Goal: Transaction & Acquisition: Purchase product/service

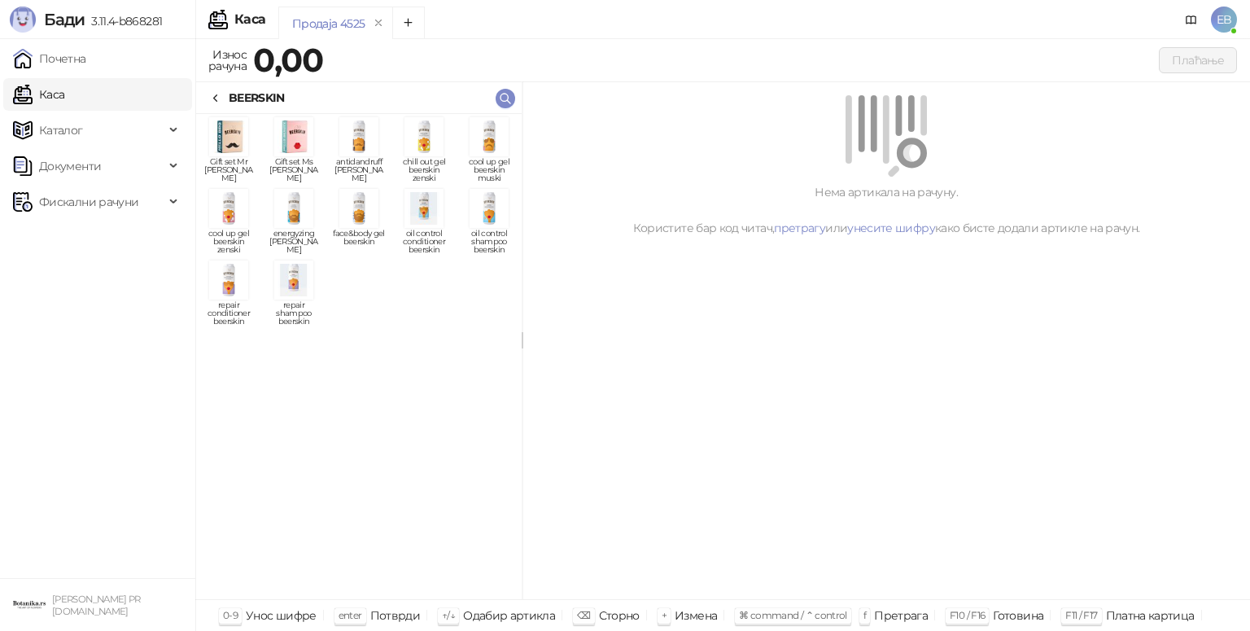
click at [229, 98] on div "BEERSKIN" at bounding box center [257, 98] width 56 height 18
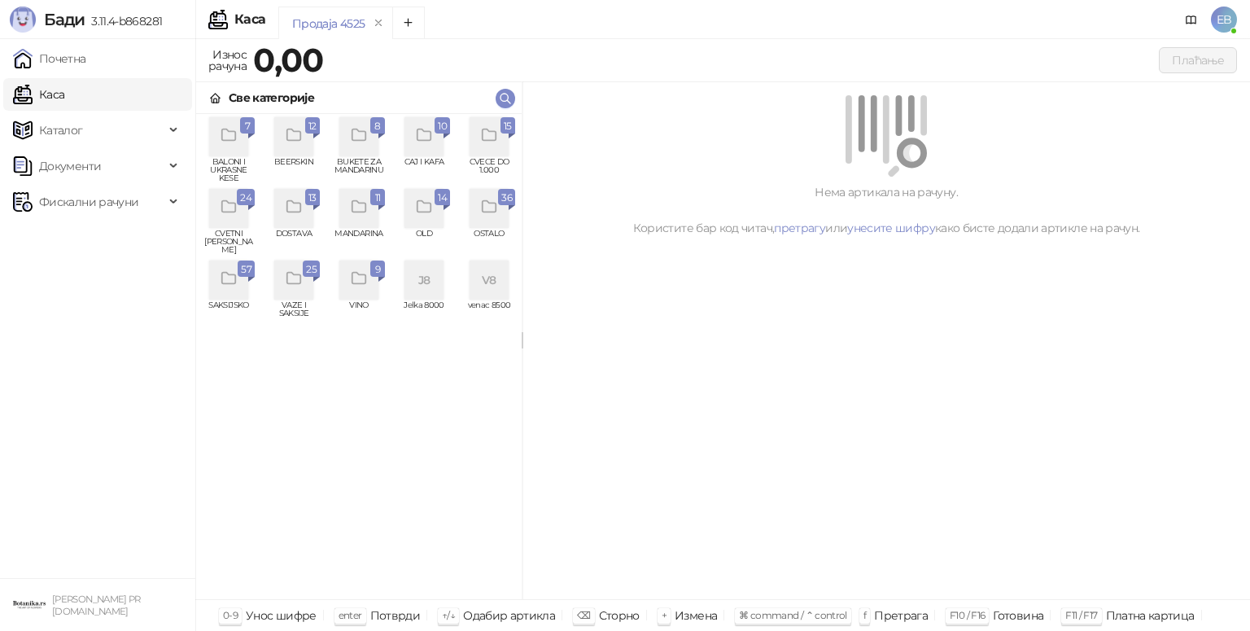
click at [229, 212] on icon "grid" at bounding box center [228, 206] width 14 height 11
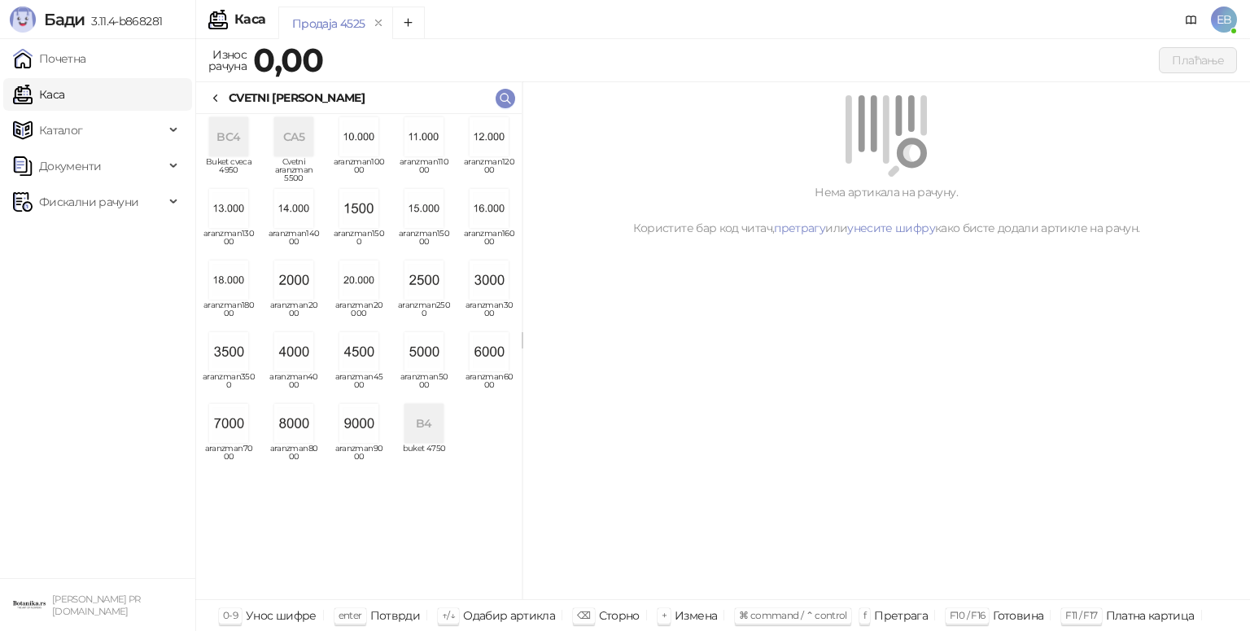
click at [301, 433] on img "grid" at bounding box center [293, 423] width 39 height 39
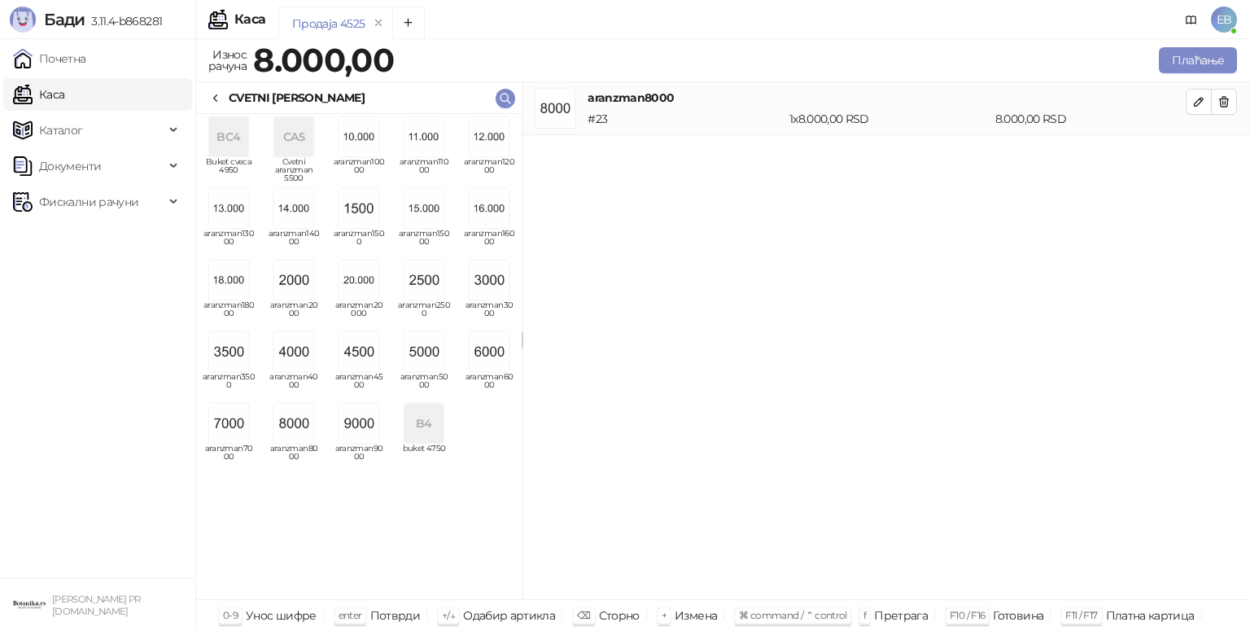
click at [225, 96] on div "CVETNI [PERSON_NAME]" at bounding box center [286, 98] width 155 height 18
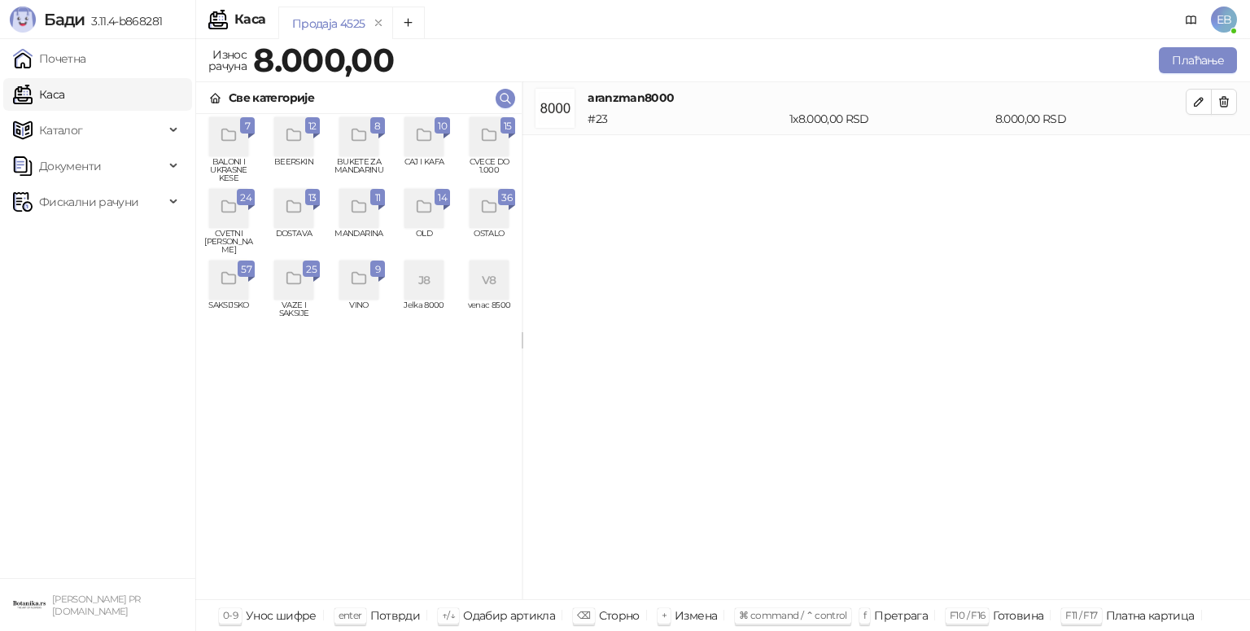
click at [491, 134] on icon "grid" at bounding box center [489, 135] width 19 height 19
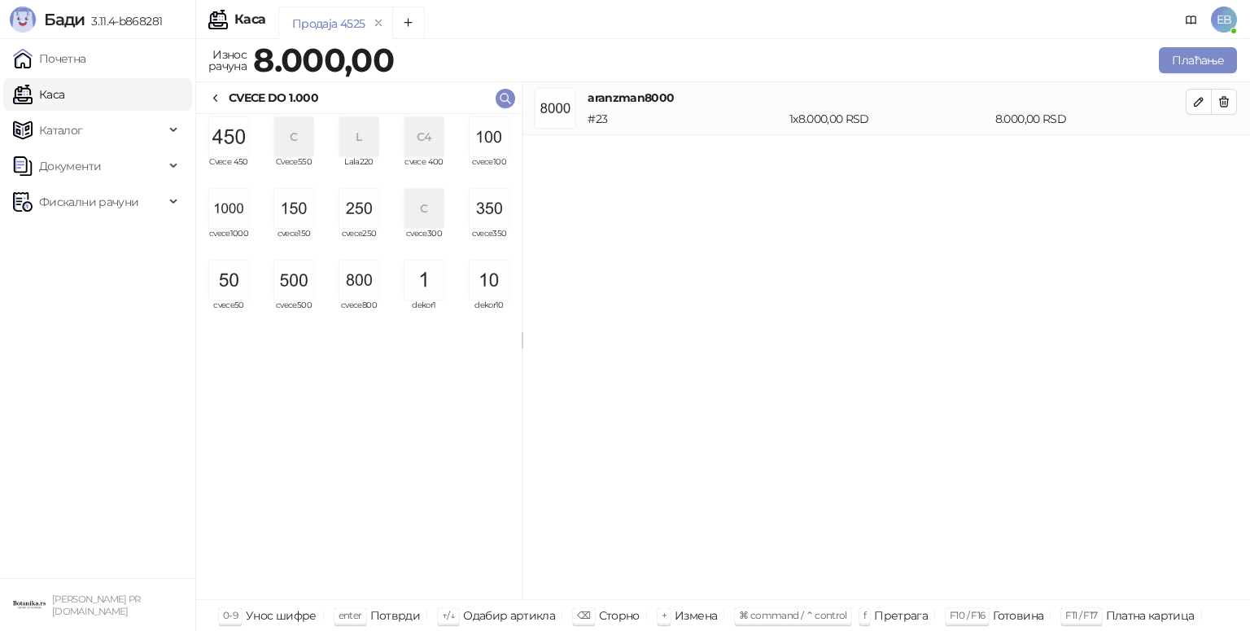
click at [367, 209] on img "grid" at bounding box center [358, 208] width 39 height 39
click at [1190, 65] on button "Плаћање" at bounding box center [1198, 60] width 78 height 26
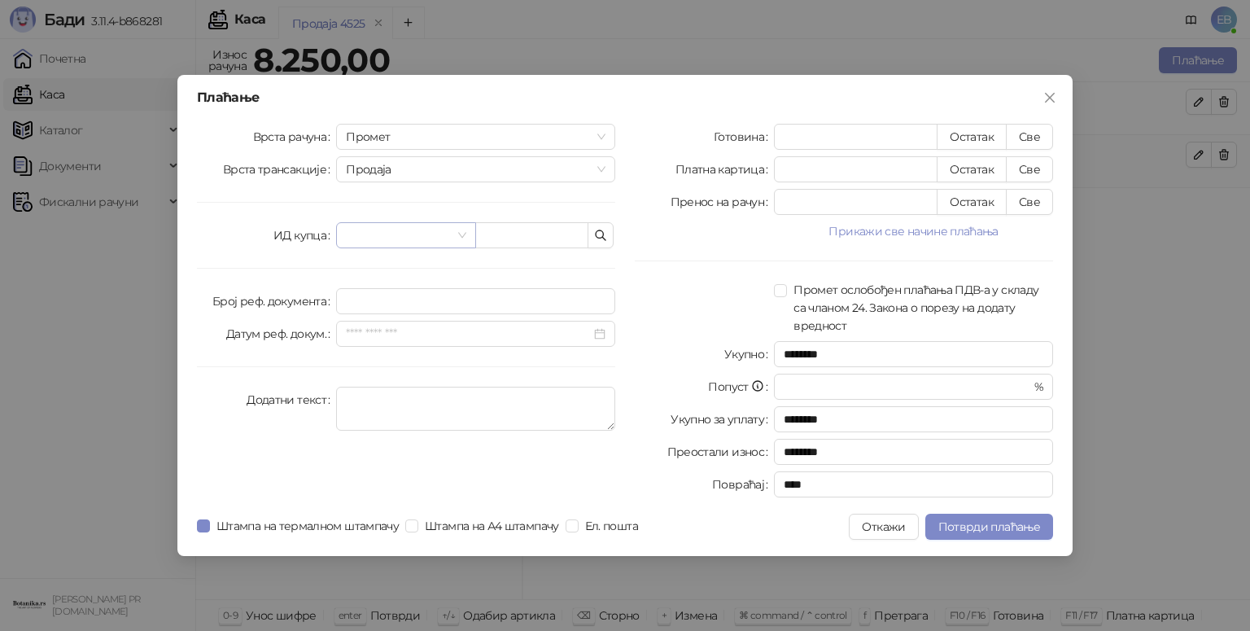
click at [375, 235] on input "search" at bounding box center [398, 235] width 105 height 24
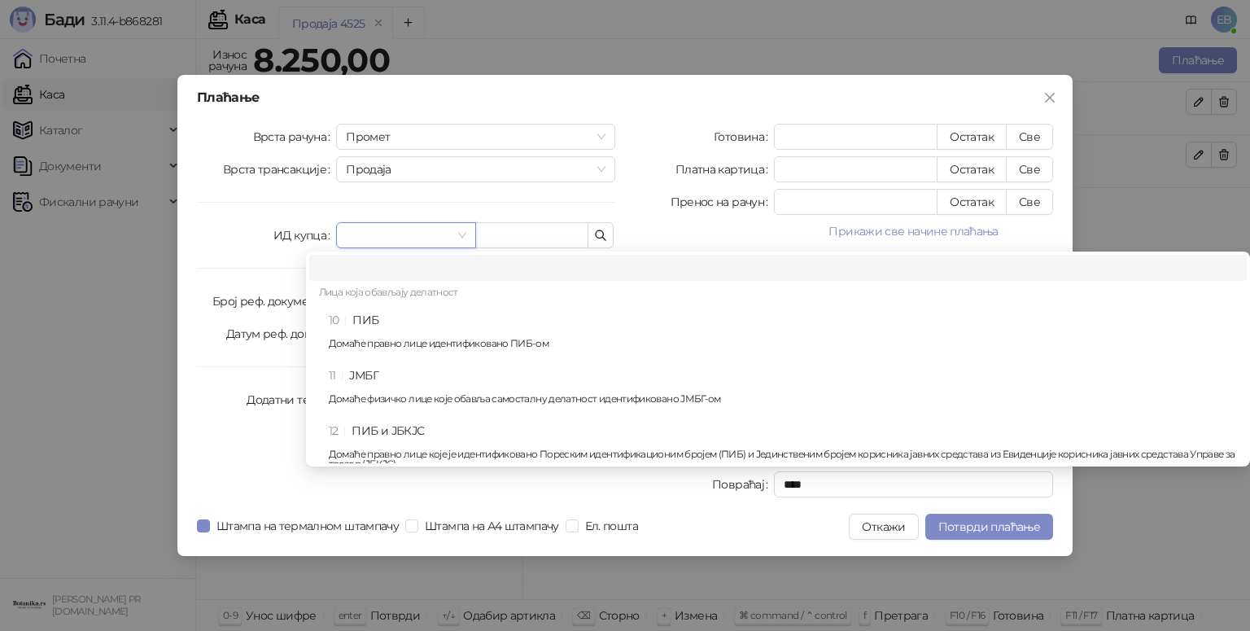
click at [404, 317] on div "10 ПИБ Домаће правно лице идентификовано ПИБ-ом" at bounding box center [783, 334] width 908 height 47
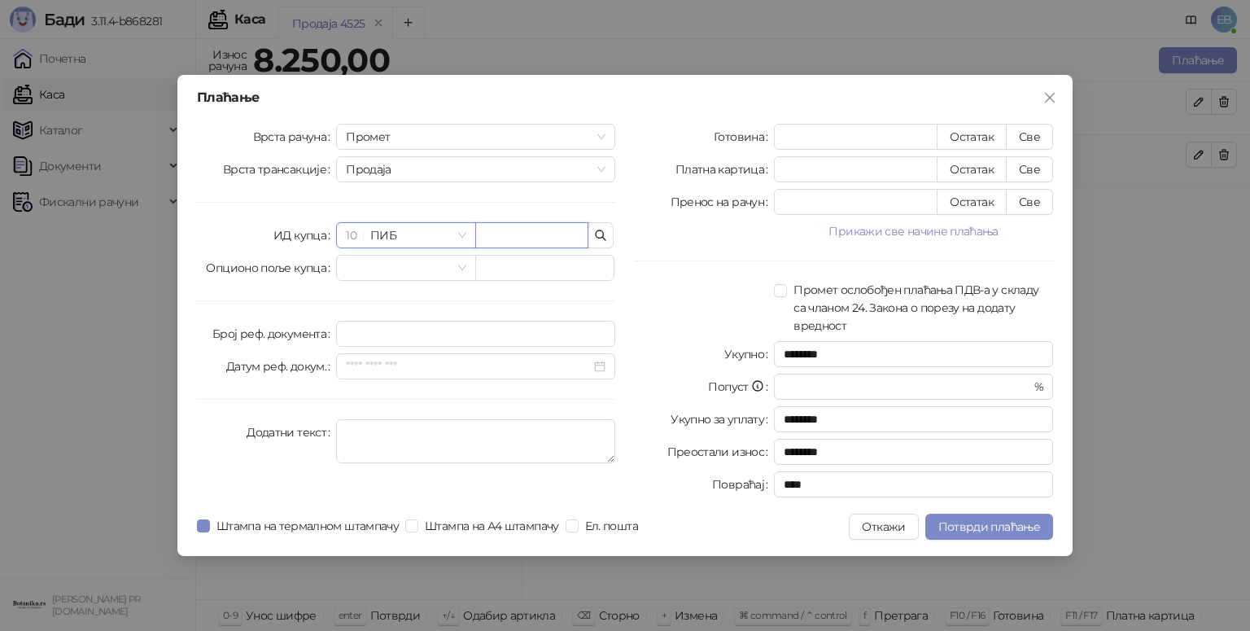
click at [527, 229] on input "text" at bounding box center [531, 235] width 113 height 26
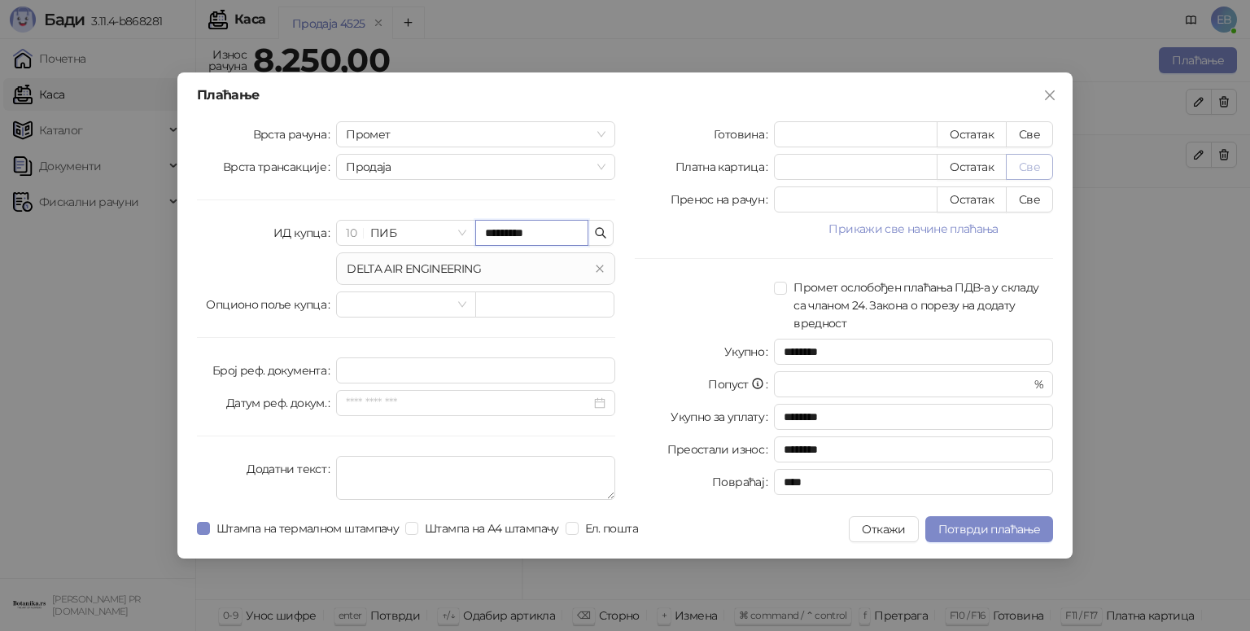
type input "*********"
click at [1037, 173] on button "Све" at bounding box center [1029, 167] width 47 height 26
type input "****"
click at [1019, 535] on span "Потврди плаћање" at bounding box center [989, 529] width 102 height 15
